Goal: Find specific page/section: Find specific page/section

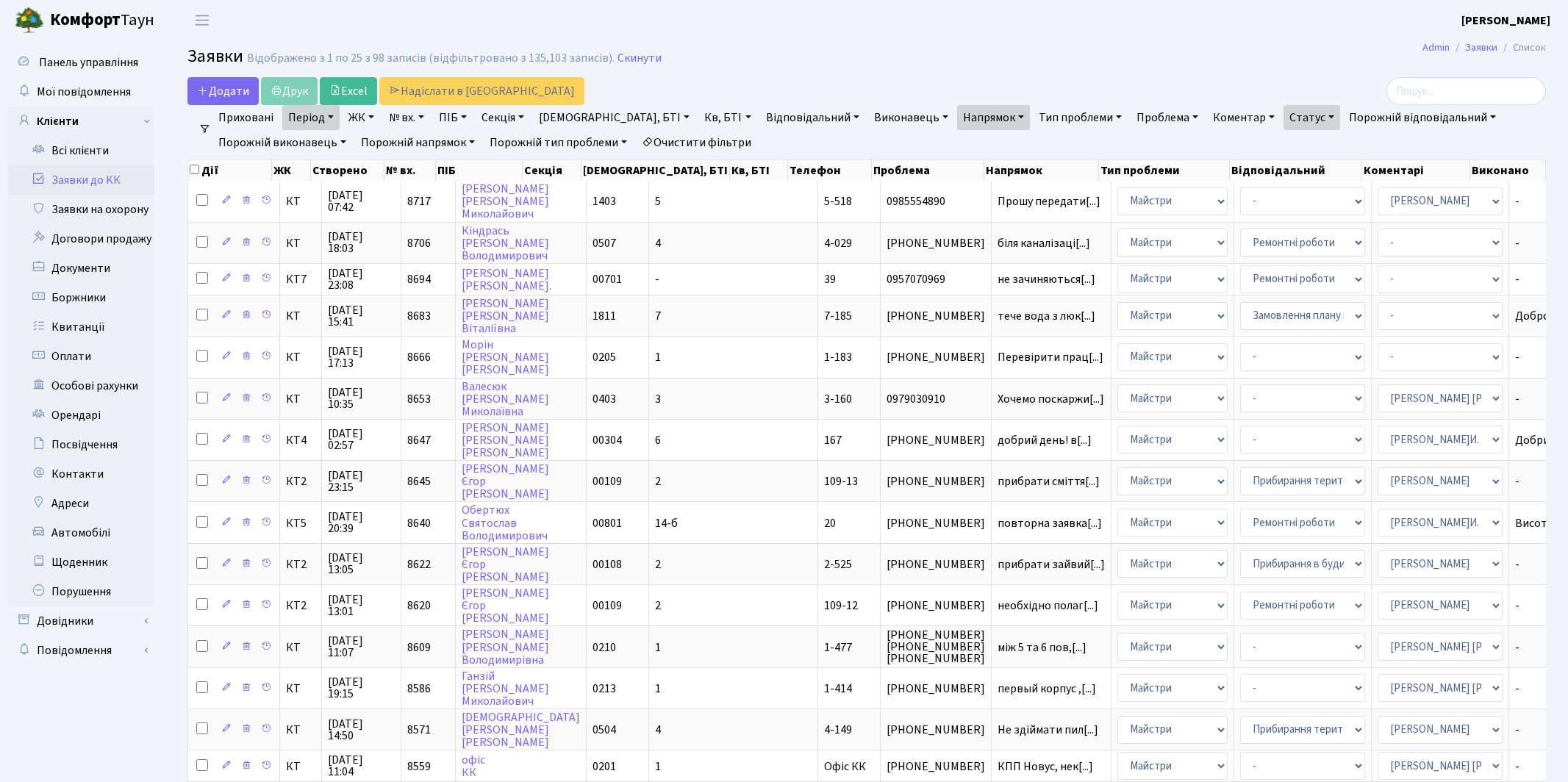
select select "25"
click at [77, 153] on link "Всі клієнти" at bounding box center [81, 151] width 147 height 30
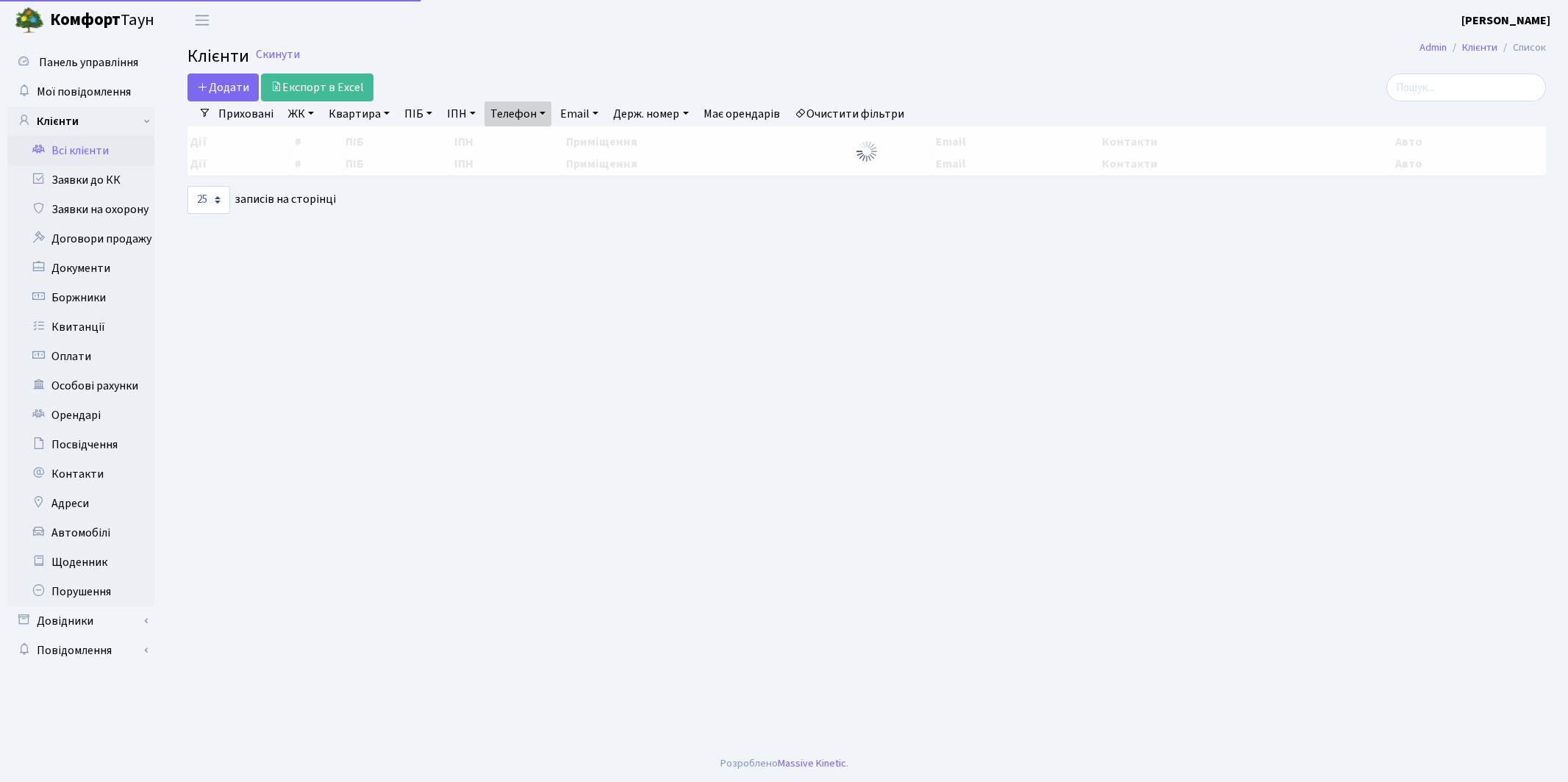
select select "25"
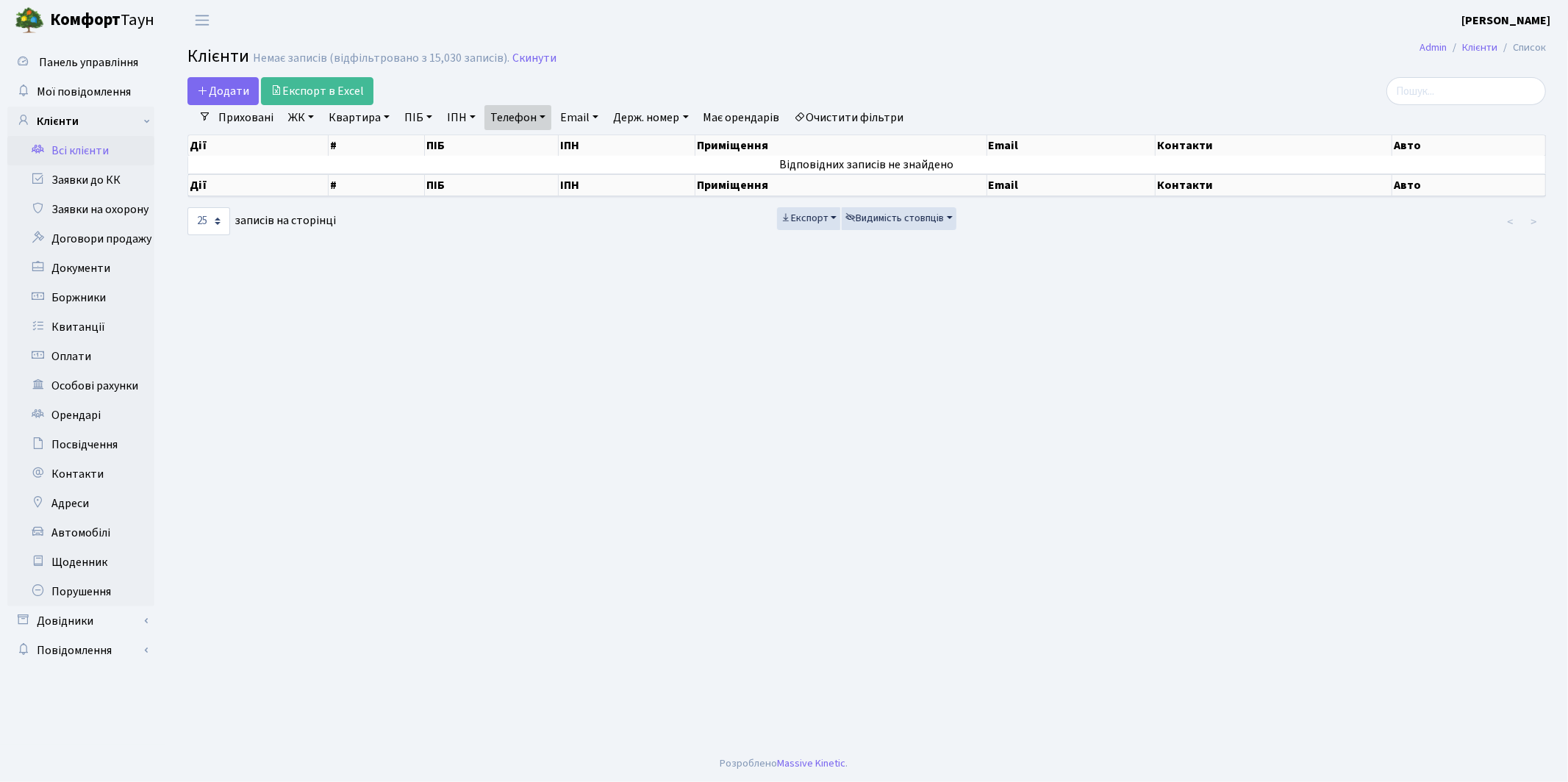
click at [453, 117] on link "ІПН" at bounding box center [462, 118] width 41 height 25
click at [535, 112] on link "Телефон" at bounding box center [518, 118] width 67 height 25
paste input "097 269 05 03"
click at [517, 147] on input "097 269 05 03093 382 08 18" at bounding box center [529, 146] width 86 height 28
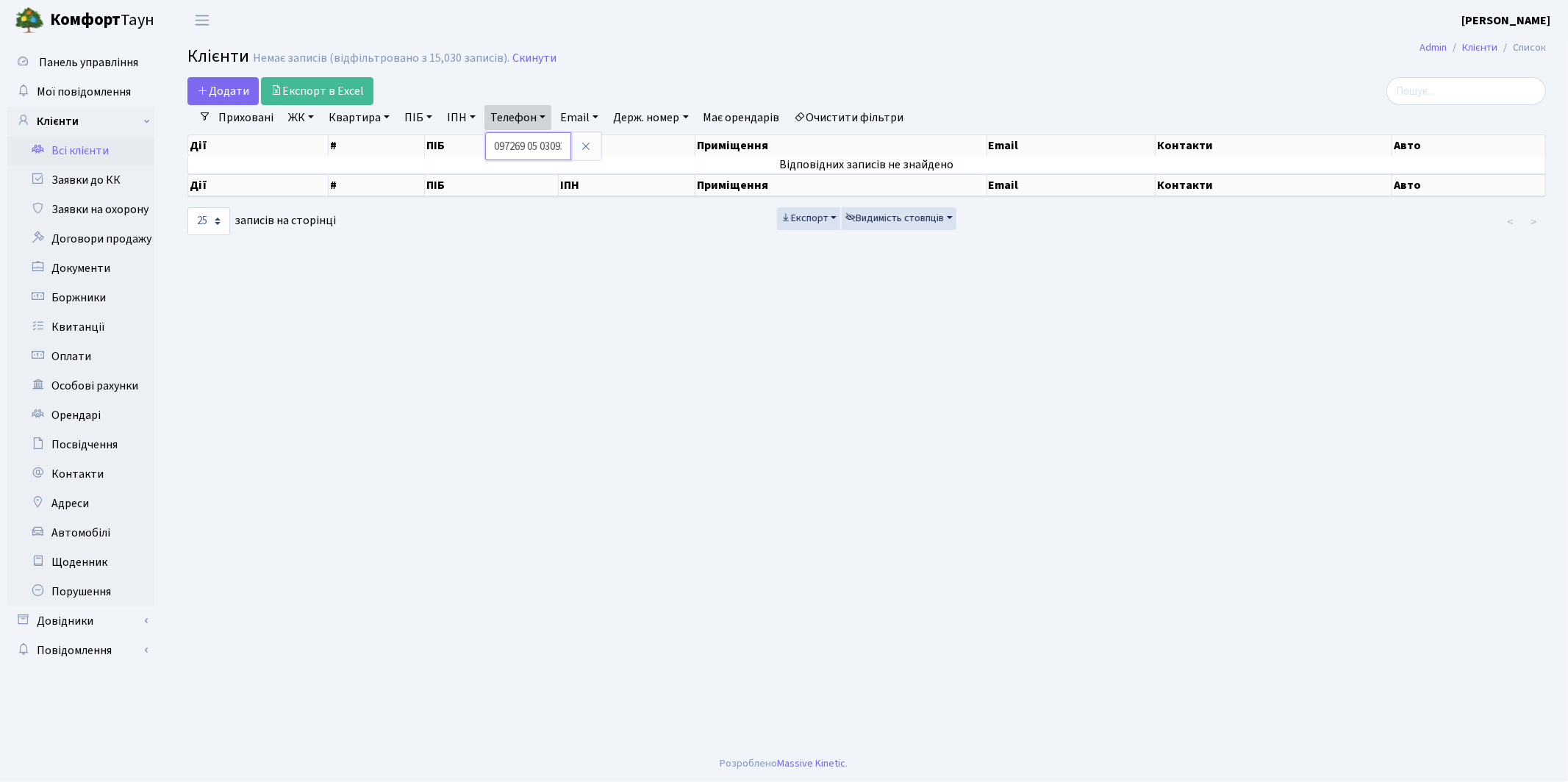
click at [535, 147] on input "097269 05 03093 382 08 18" at bounding box center [529, 146] width 86 height 28
click at [546, 146] on input "09726905 03093 382 08 18" at bounding box center [529, 146] width 86 height 28
type input "0972690503093 382 08 18"
drag, startPoint x: 554, startPoint y: 147, endPoint x: 605, endPoint y: 147, distance: 51.0
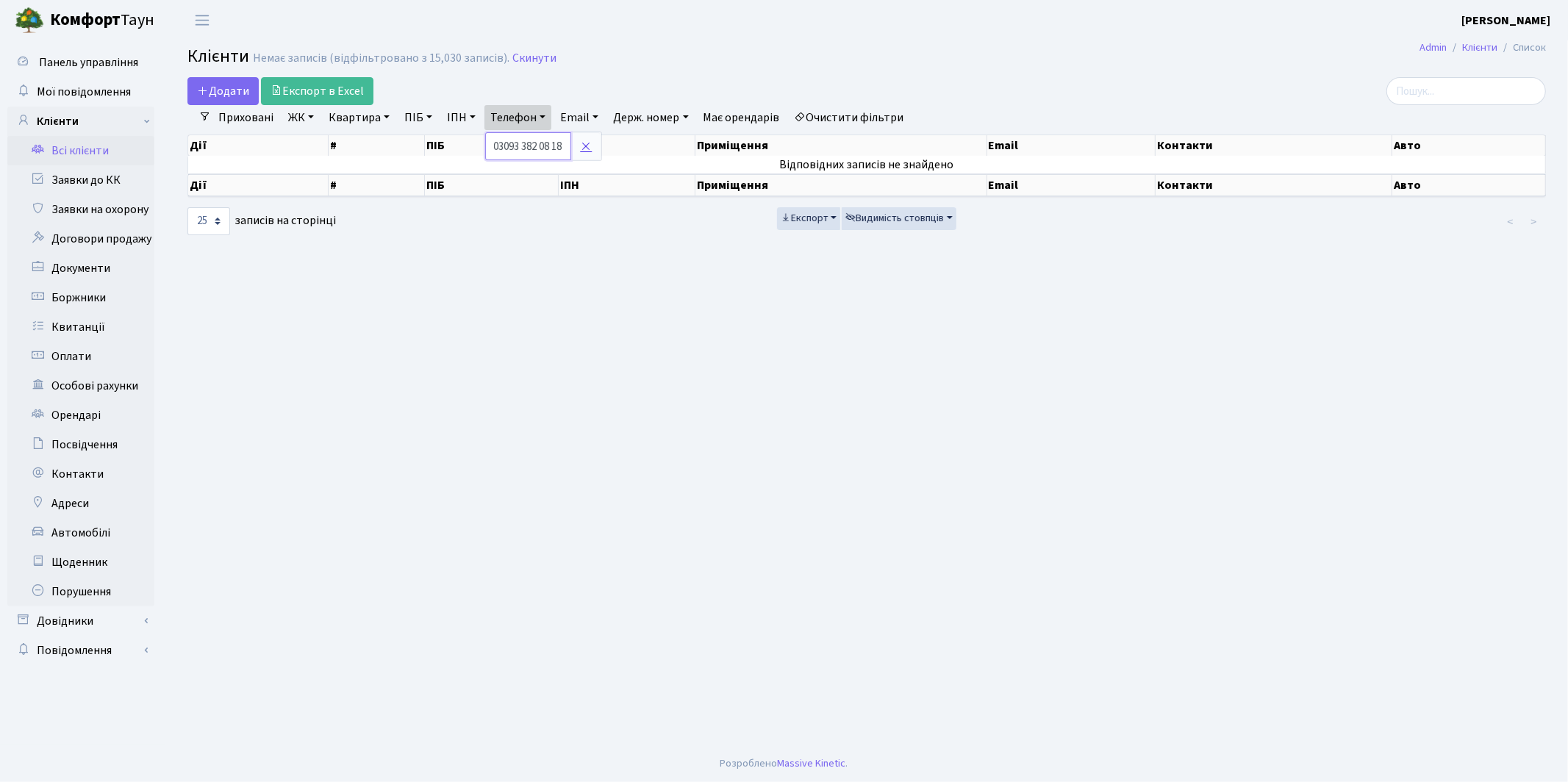
click at [601, 147] on div "0972690503093 382 08 18" at bounding box center [543, 146] width 116 height 28
click at [518, 117] on link "Телефон" at bounding box center [518, 118] width 67 height 25
click at [504, 147] on input "0972690503093 382 08 18" at bounding box center [529, 146] width 86 height 28
drag, startPoint x: 568, startPoint y: 147, endPoint x: 414, endPoint y: 136, distance: 154.4
click at [414, 136] on div "Додати Експорт в Excel Фільтри Приховані ЖК КТ, вул. Регенераторна, 4 КТ2, прос…" at bounding box center [867, 157] width 1381 height 159
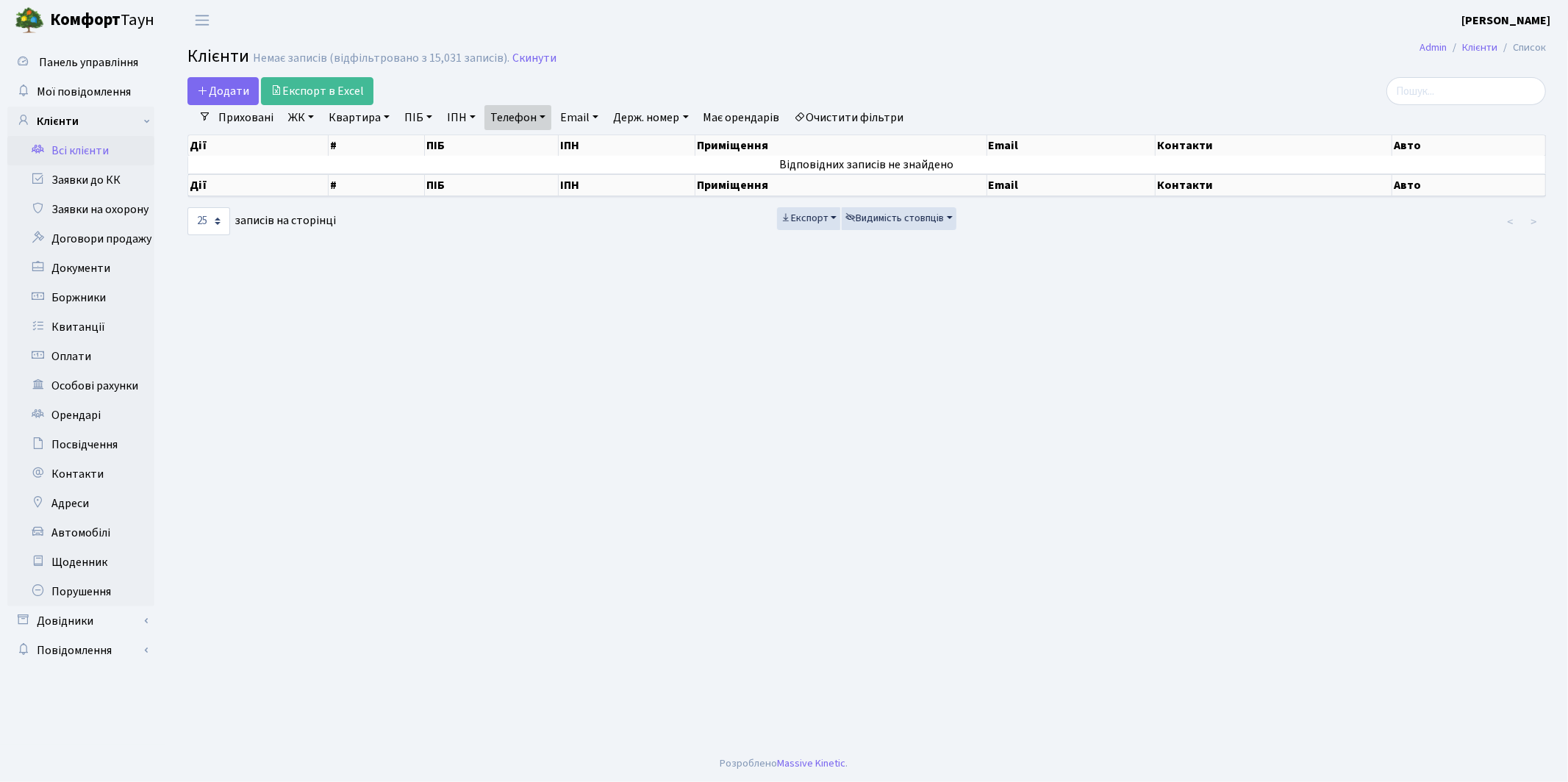
click at [524, 117] on link "Телефон" at bounding box center [518, 118] width 67 height 25
paste input "097 269 05 03"
click at [549, 147] on input "097 269 05 03" at bounding box center [529, 146] width 86 height 28
click at [536, 146] on input "097 269 0503" at bounding box center [529, 146] width 86 height 28
click at [518, 145] on input "097 2690503" at bounding box center [529, 146] width 86 height 28
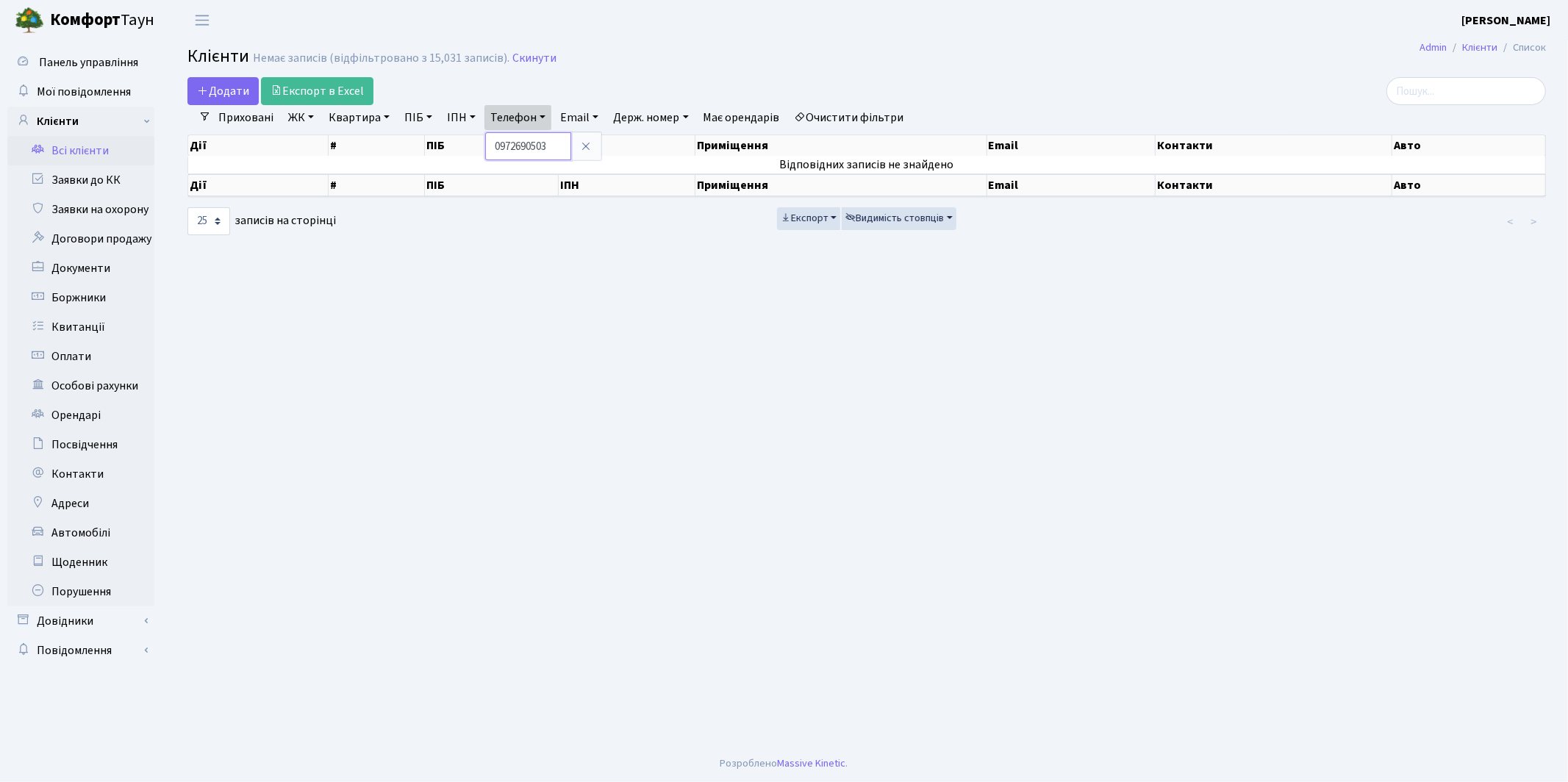
click at [556, 149] on input "0972690503" at bounding box center [529, 146] width 86 height 28
type input "0972690503"
